Goal: Transaction & Acquisition: Purchase product/service

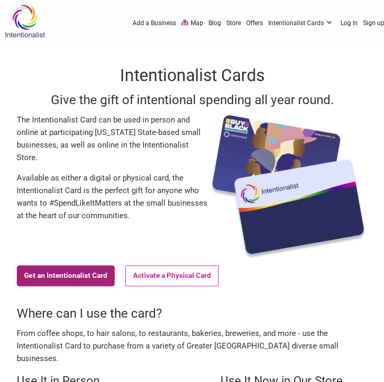
click at [64, 272] on link "Get an Intentionalist Card" at bounding box center [66, 275] width 98 height 21
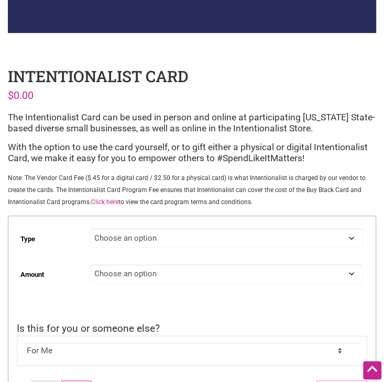
scroll to position [262, 0]
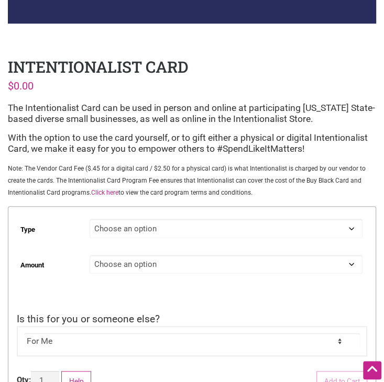
click at [274, 235] on select "Choose an option Digital Physical" at bounding box center [226, 228] width 272 height 19
click at [91, 219] on select "Choose an option Digital Physical" at bounding box center [226, 228] width 272 height 19
select select "Digital"
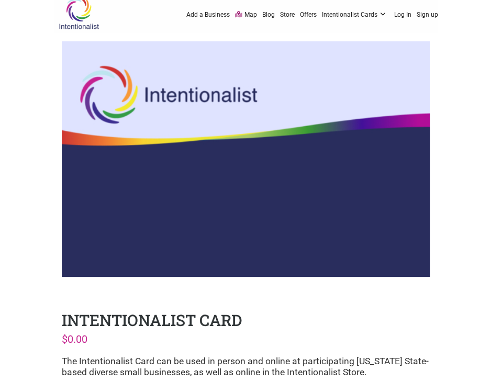
scroll to position [0, 0]
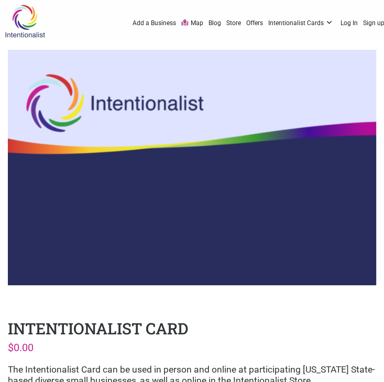
click at [197, 21] on link "Map" at bounding box center [192, 23] width 22 height 10
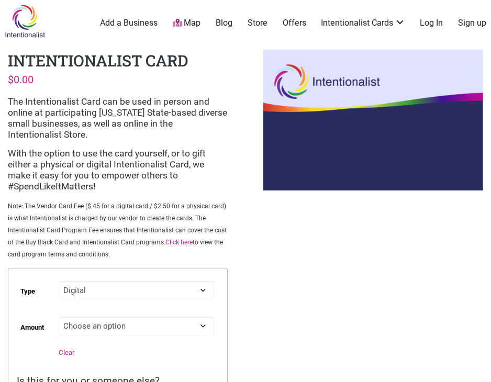
click at [183, 19] on link "Map" at bounding box center [187, 23] width 28 height 12
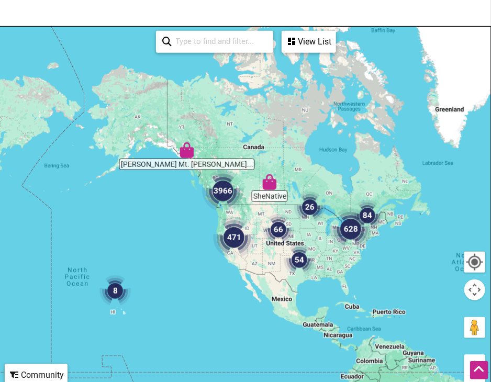
scroll to position [157, 0]
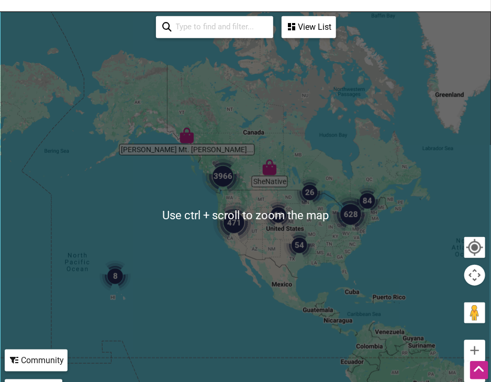
click at [231, 209] on img "471" at bounding box center [234, 223] width 42 height 42
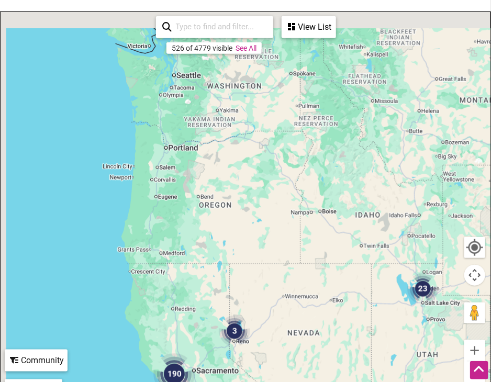
drag, startPoint x: 174, startPoint y: 140, endPoint x: 287, endPoint y: 352, distance: 240.4
click at [287, 353] on div "To navigate, press the arrow keys." at bounding box center [246, 215] width 490 height 407
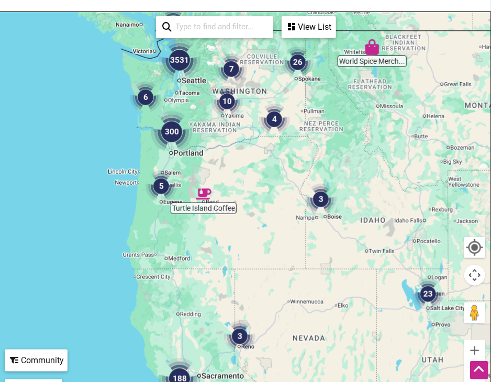
click at [180, 42] on img "3531" at bounding box center [180, 60] width 42 height 42
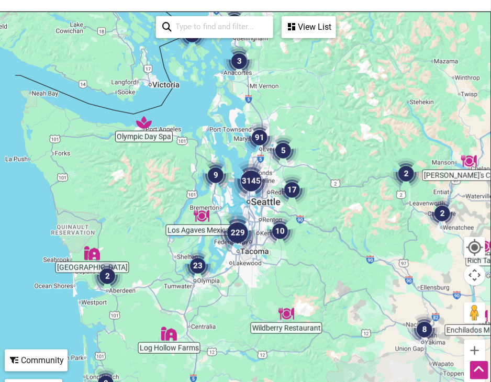
click at [250, 164] on img "3145" at bounding box center [251, 181] width 42 height 42
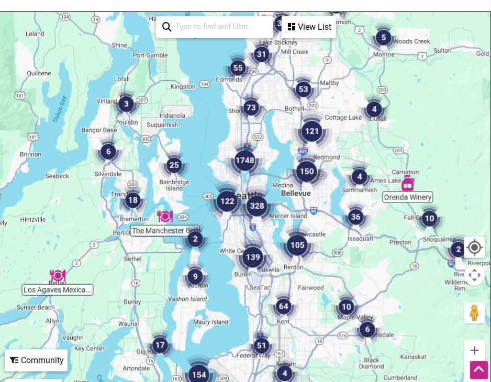
click at [230, 182] on img "122" at bounding box center [227, 202] width 42 height 42
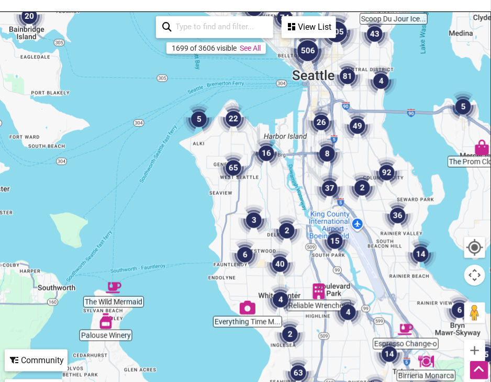
click at [320, 107] on img "26" at bounding box center [321, 122] width 31 height 31
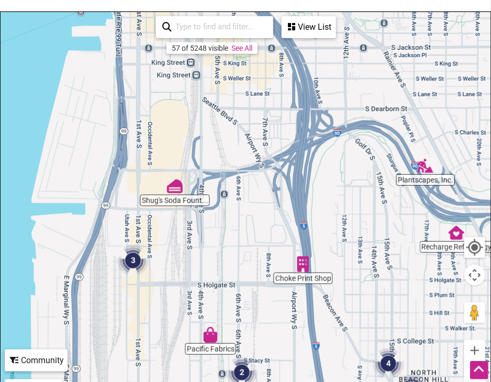
drag, startPoint x: 355, startPoint y: 155, endPoint x: 328, endPoint y: 303, distance: 150.2
click at [328, 303] on div "To navigate, press the arrow keys." at bounding box center [246, 215] width 490 height 407
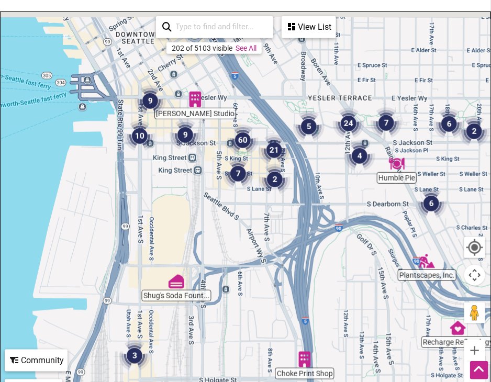
drag, startPoint x: 343, startPoint y: 211, endPoint x: 345, endPoint y: 310, distance: 99.0
click at [345, 310] on div "To navigate, press the arrow keys." at bounding box center [246, 215] width 490 height 407
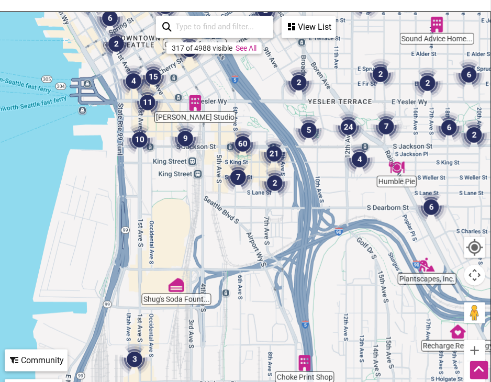
click at [237, 128] on img "60" at bounding box center [242, 143] width 31 height 31
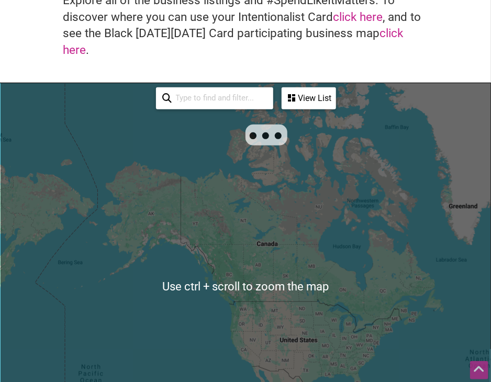
scroll to position [157, 0]
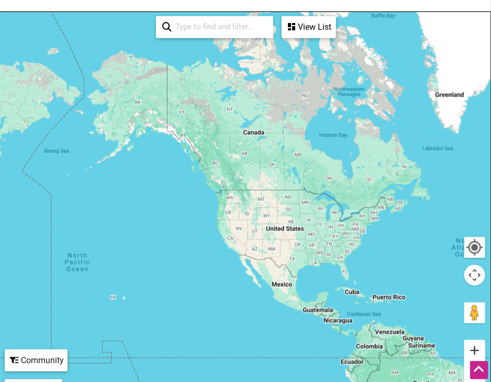
click at [477, 340] on button "Zoom in" at bounding box center [474, 350] width 21 height 21
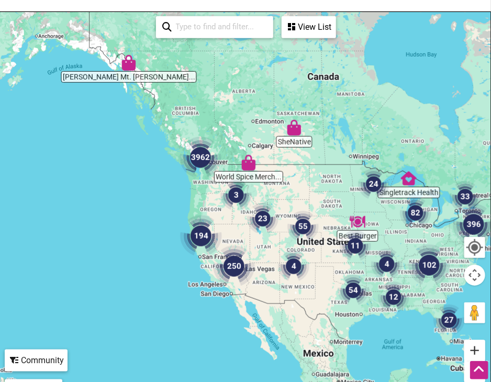
click at [471, 340] on button "Zoom in" at bounding box center [474, 350] width 21 height 21
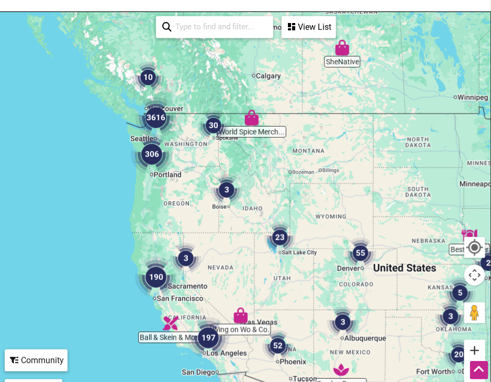
click at [473, 340] on button "Zoom in" at bounding box center [474, 350] width 21 height 21
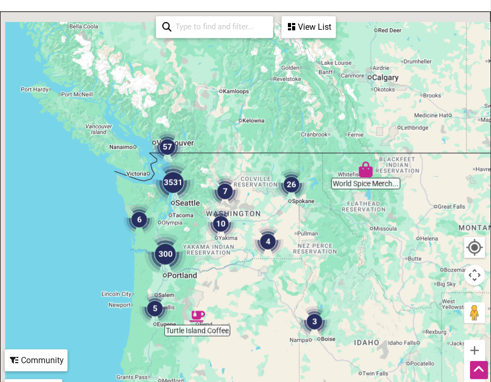
drag, startPoint x: 190, startPoint y: 200, endPoint x: 306, endPoint y: 350, distance: 190.4
click at [306, 350] on div at bounding box center [246, 215] width 490 height 407
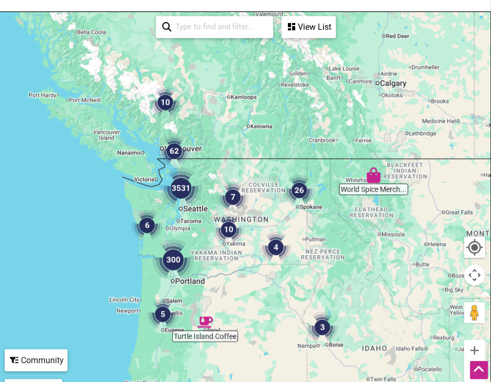
click at [184, 174] on img "3531" at bounding box center [181, 189] width 42 height 42
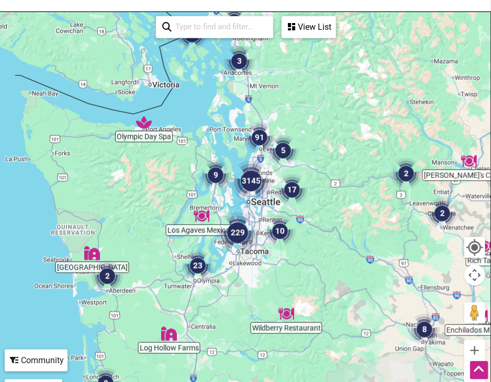
click at [258, 164] on img "3145" at bounding box center [251, 181] width 42 height 42
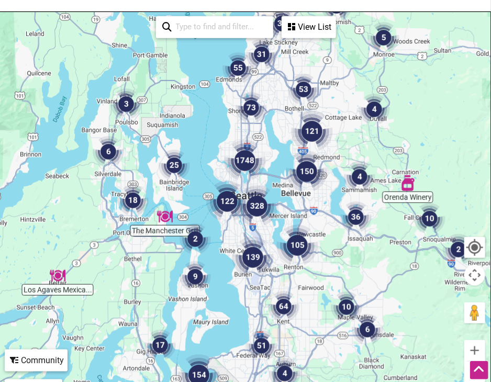
click at [228, 181] on img "122" at bounding box center [227, 202] width 42 height 42
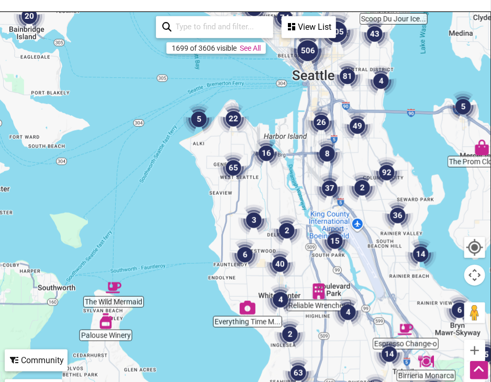
click at [263, 138] on img "16" at bounding box center [266, 153] width 31 height 31
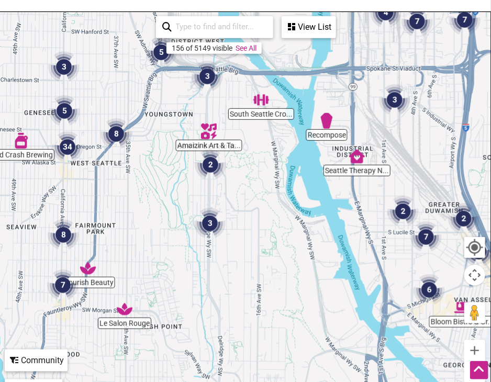
drag, startPoint x: 273, startPoint y: 294, endPoint x: 270, endPoint y: 227, distance: 67.6
click at [270, 227] on div "To navigate, press the arrow keys." at bounding box center [246, 215] width 490 height 407
